Goal: Task Accomplishment & Management: Manage account settings

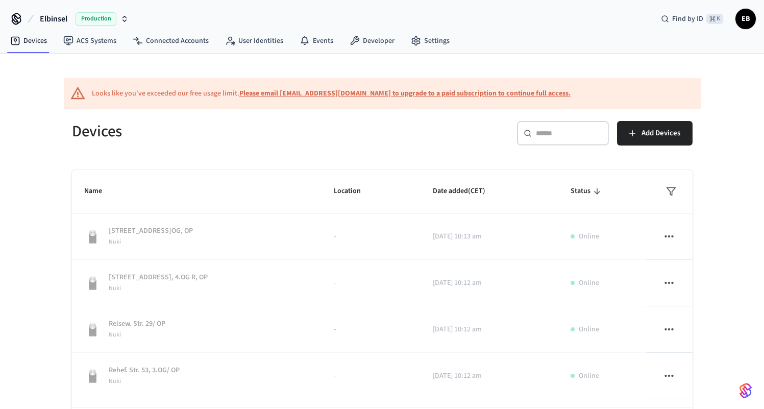
scroll to position [47, 0]
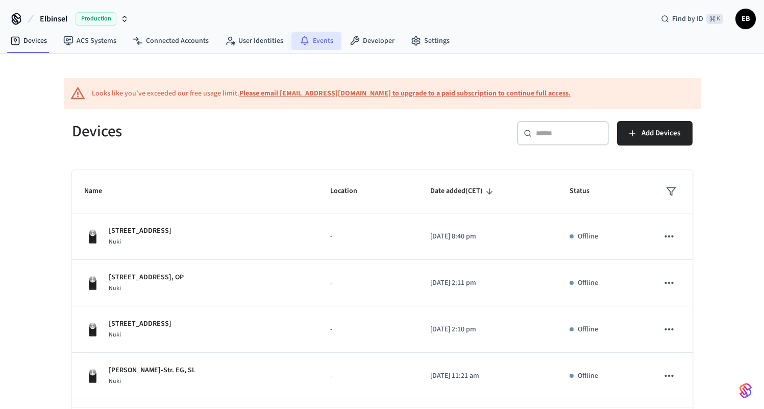
click at [306, 39] on link "Events" at bounding box center [317, 41] width 50 height 18
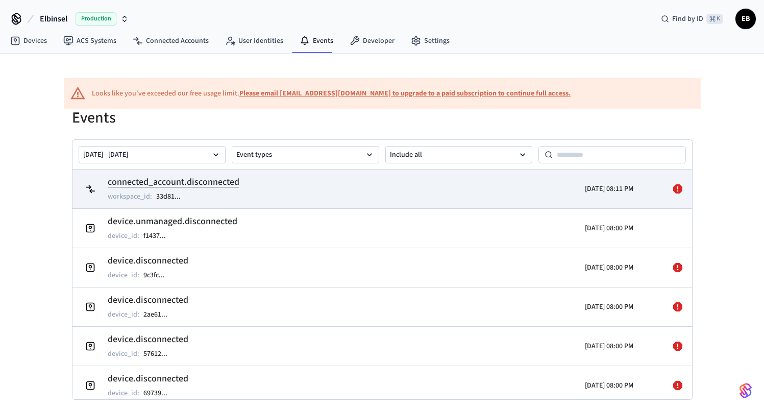
click at [674, 189] on icon at bounding box center [678, 188] width 9 height 9
click at [460, 201] on td "connected_account.disconnected workspace_id : 33d81 ..." at bounding box center [282, 189] width 402 height 29
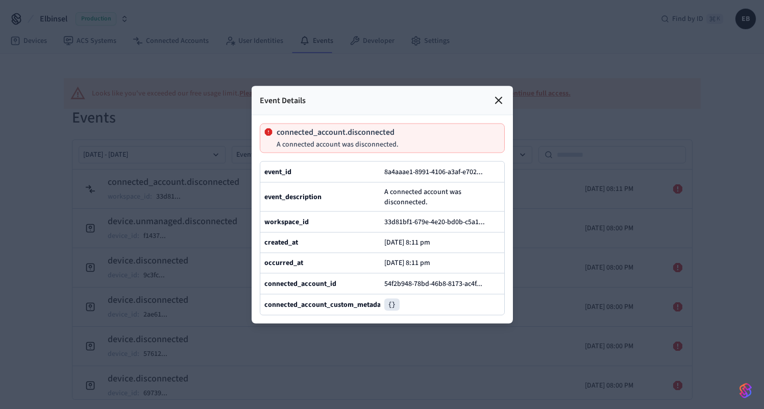
click at [499, 97] on icon at bounding box center [499, 100] width 6 height 6
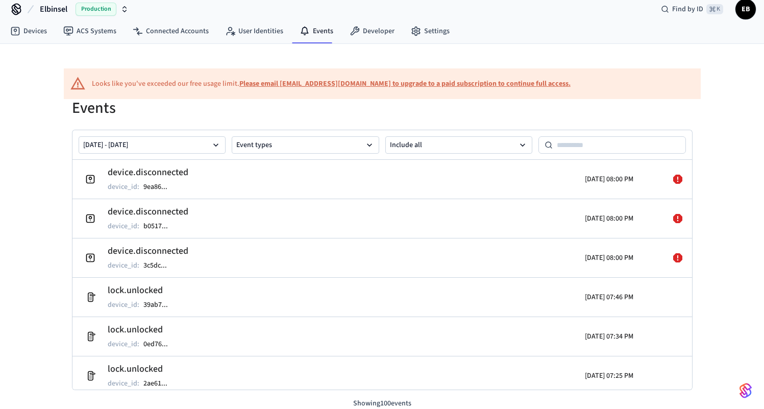
scroll to position [1283, 0]
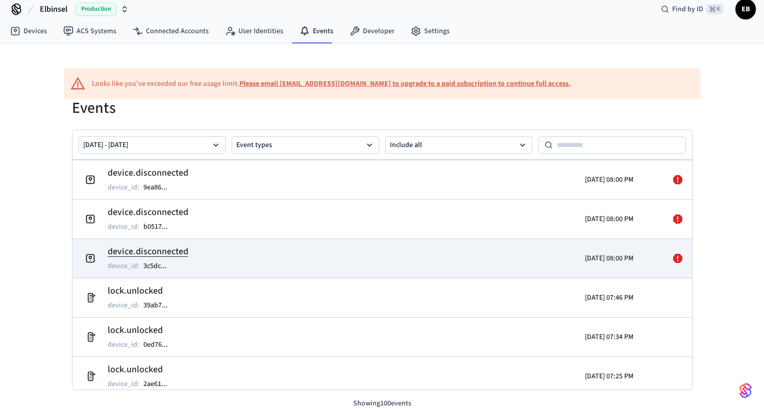
click at [674, 257] on icon at bounding box center [678, 258] width 9 height 9
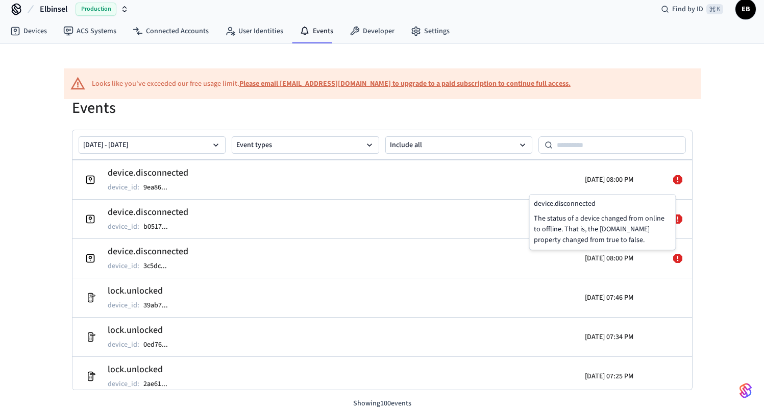
click at [709, 261] on div "Looks like you've exceeded our free usage limit. Please email support@getseam.c…" at bounding box center [382, 226] width 764 height 365
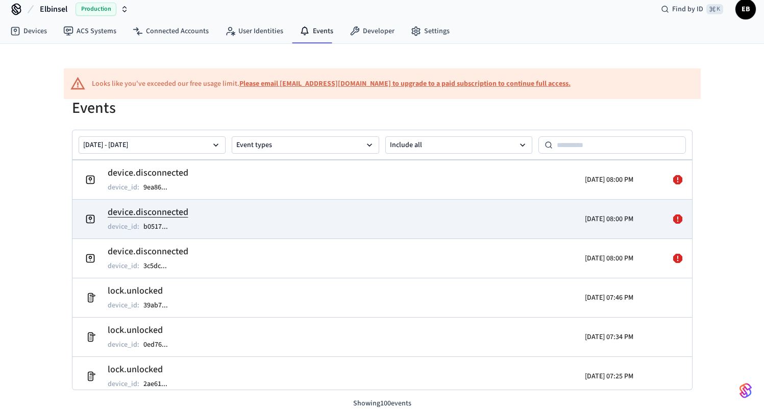
click at [674, 217] on icon at bounding box center [678, 218] width 9 height 9
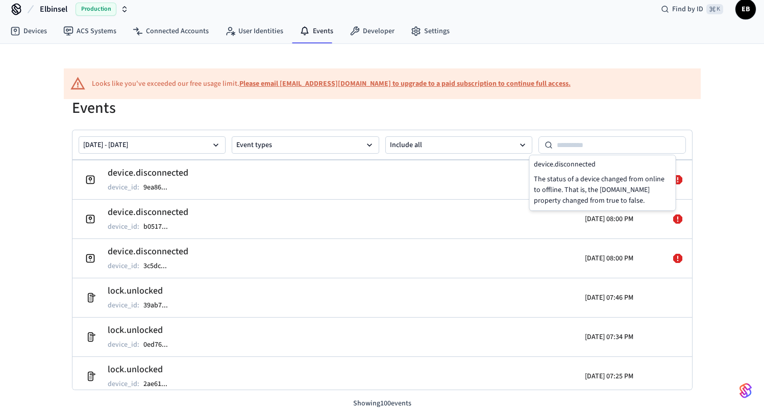
click at [716, 214] on div "Looks like you've exceeded our free usage limit. Please email support@getseam.c…" at bounding box center [382, 226] width 764 height 365
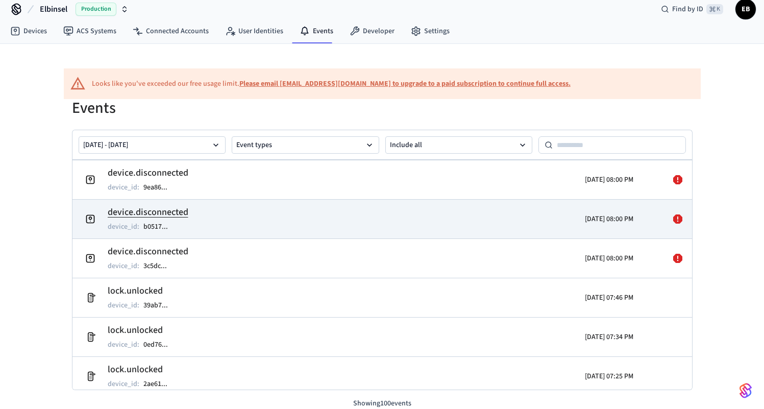
click at [286, 209] on td "device.disconnected device_id : b0517 ..." at bounding box center [282, 219] width 402 height 29
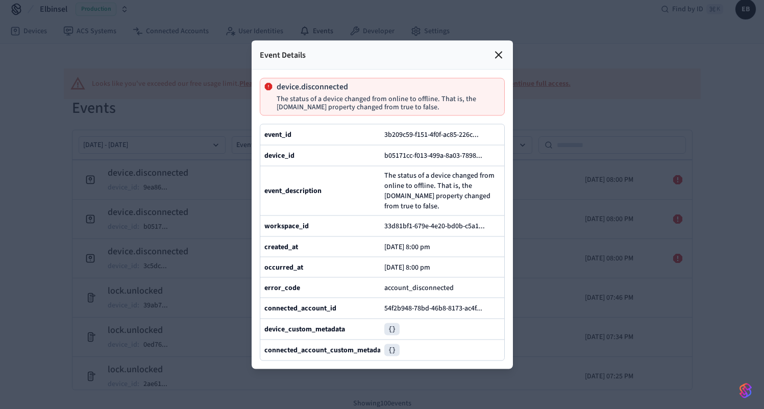
click at [500, 49] on icon at bounding box center [499, 55] width 12 height 12
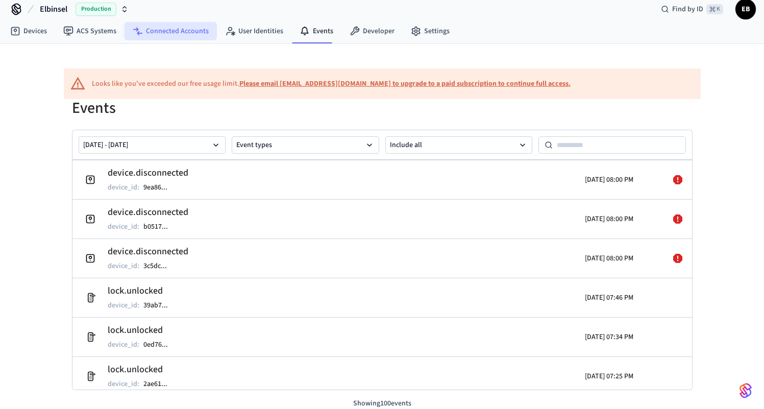
click at [171, 37] on link "Connected Accounts" at bounding box center [171, 31] width 92 height 18
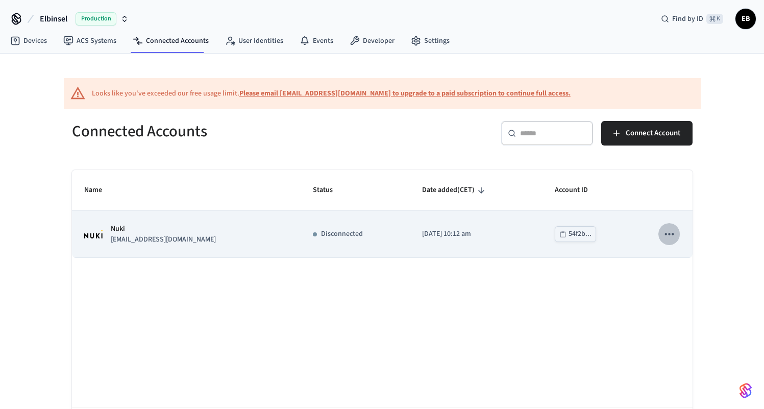
click at [673, 235] on icon "sticky table" at bounding box center [669, 234] width 9 height 2
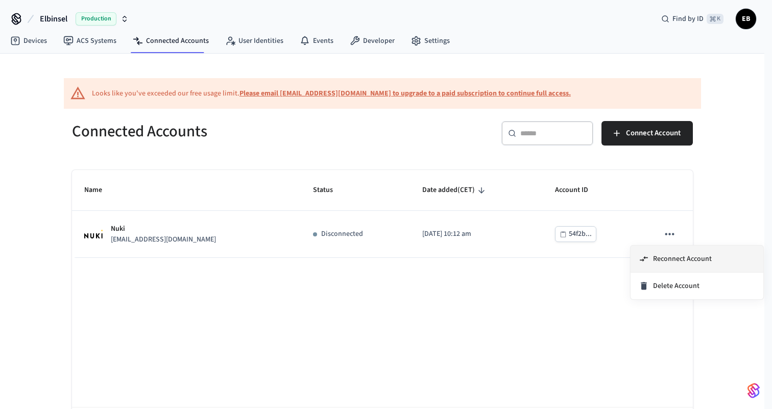
click at [670, 258] on span "Reconnect Account" at bounding box center [682, 259] width 59 height 10
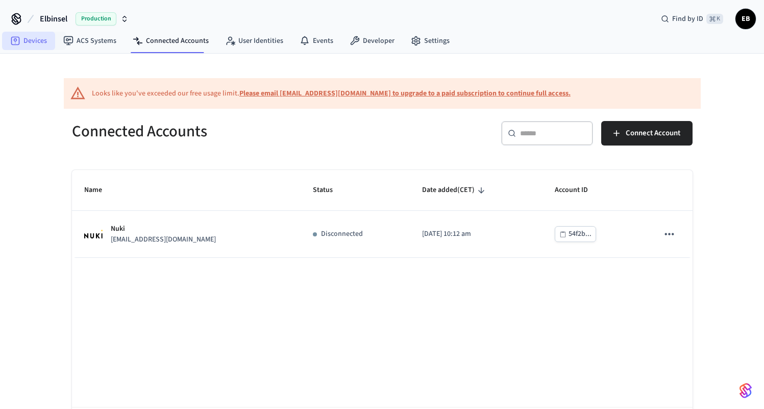
click at [44, 45] on link "Devices" at bounding box center [28, 41] width 53 height 18
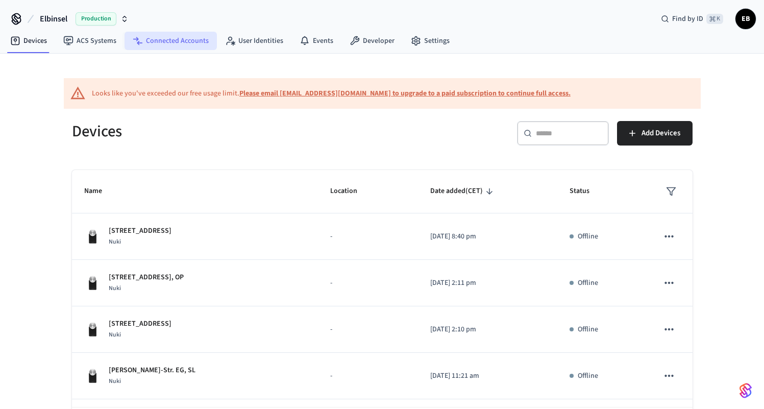
click at [197, 40] on link "Connected Accounts" at bounding box center [171, 41] width 92 height 18
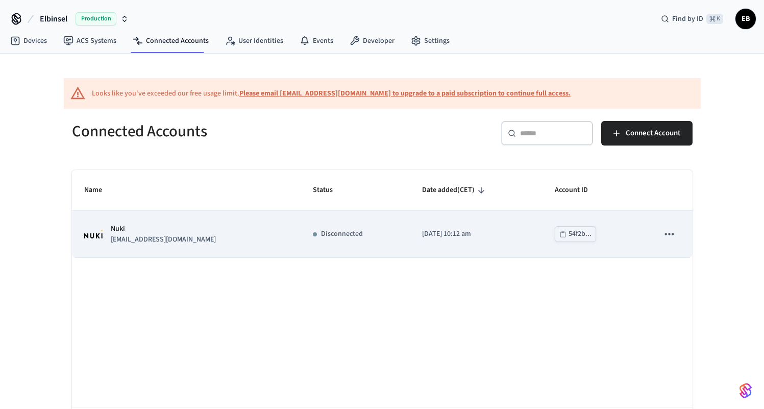
click at [328, 237] on p "Disconnected" at bounding box center [342, 234] width 42 height 11
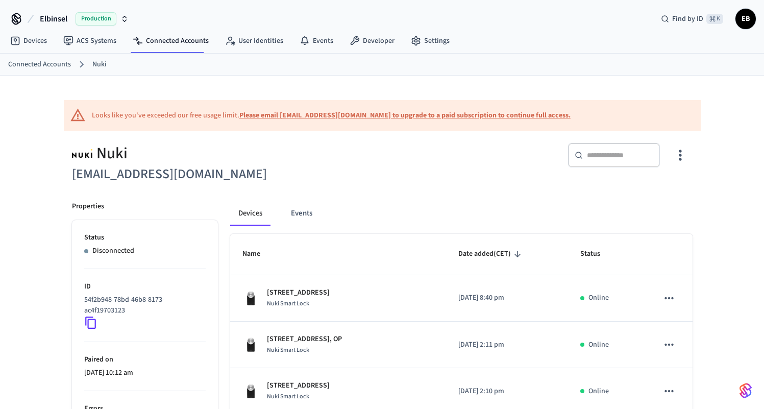
click at [683, 154] on icon "button" at bounding box center [681, 155] width 16 height 16
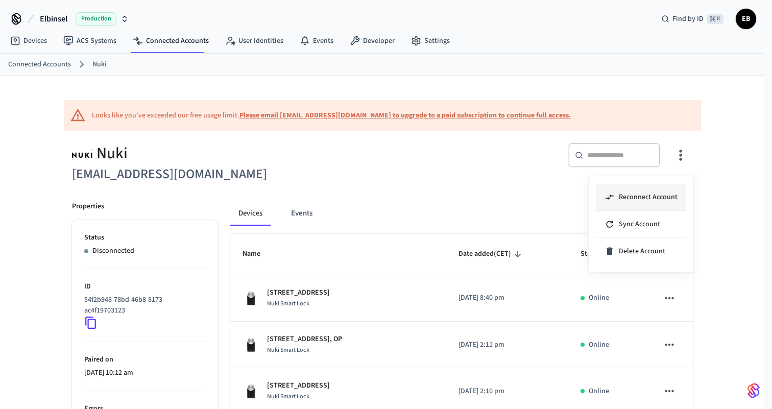
click at [645, 199] on span "Reconnect Account" at bounding box center [648, 197] width 59 height 10
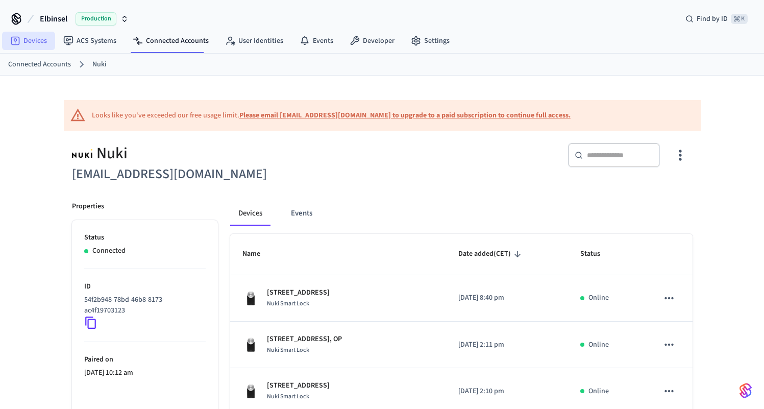
click at [34, 37] on link "Devices" at bounding box center [28, 41] width 53 height 18
